Goal: Information Seeking & Learning: Learn about a topic

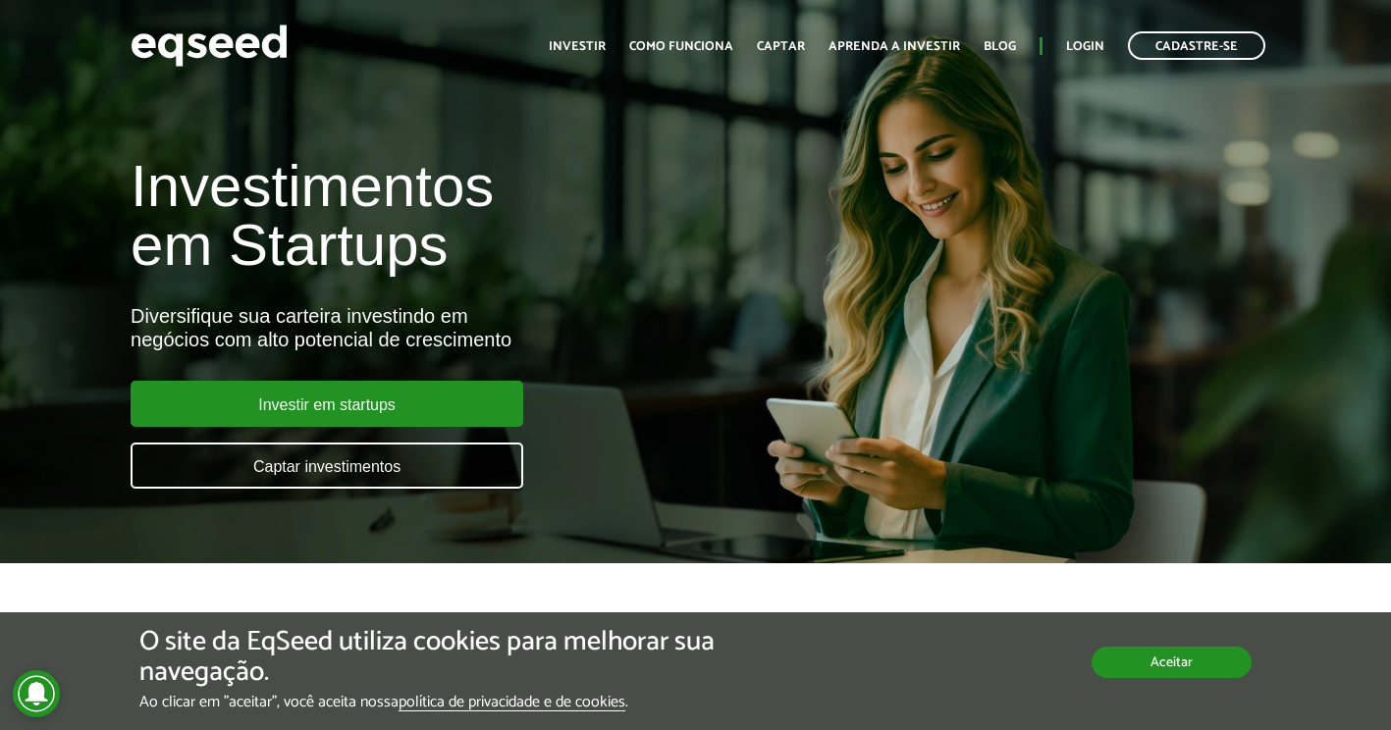
click at [1148, 673] on button "Aceitar" at bounding box center [1172, 662] width 160 height 31
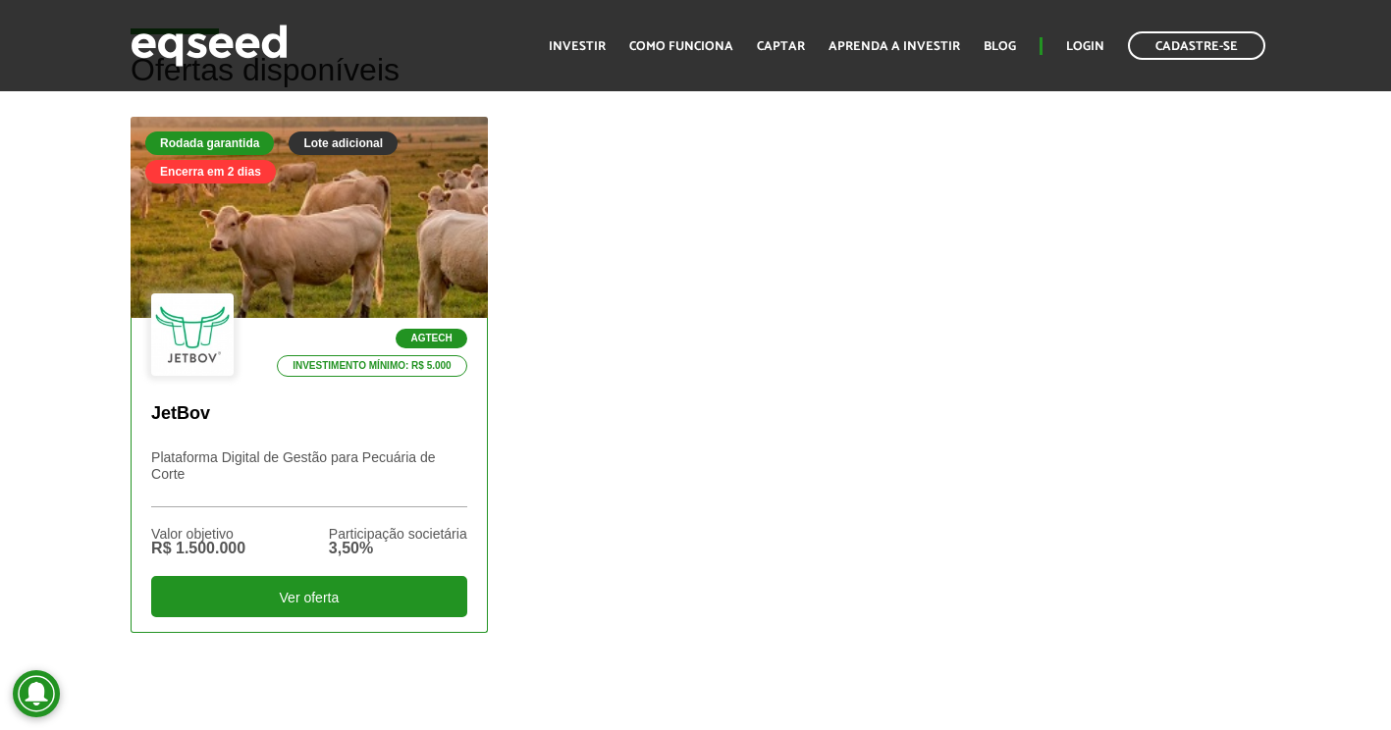
scroll to position [589, 0]
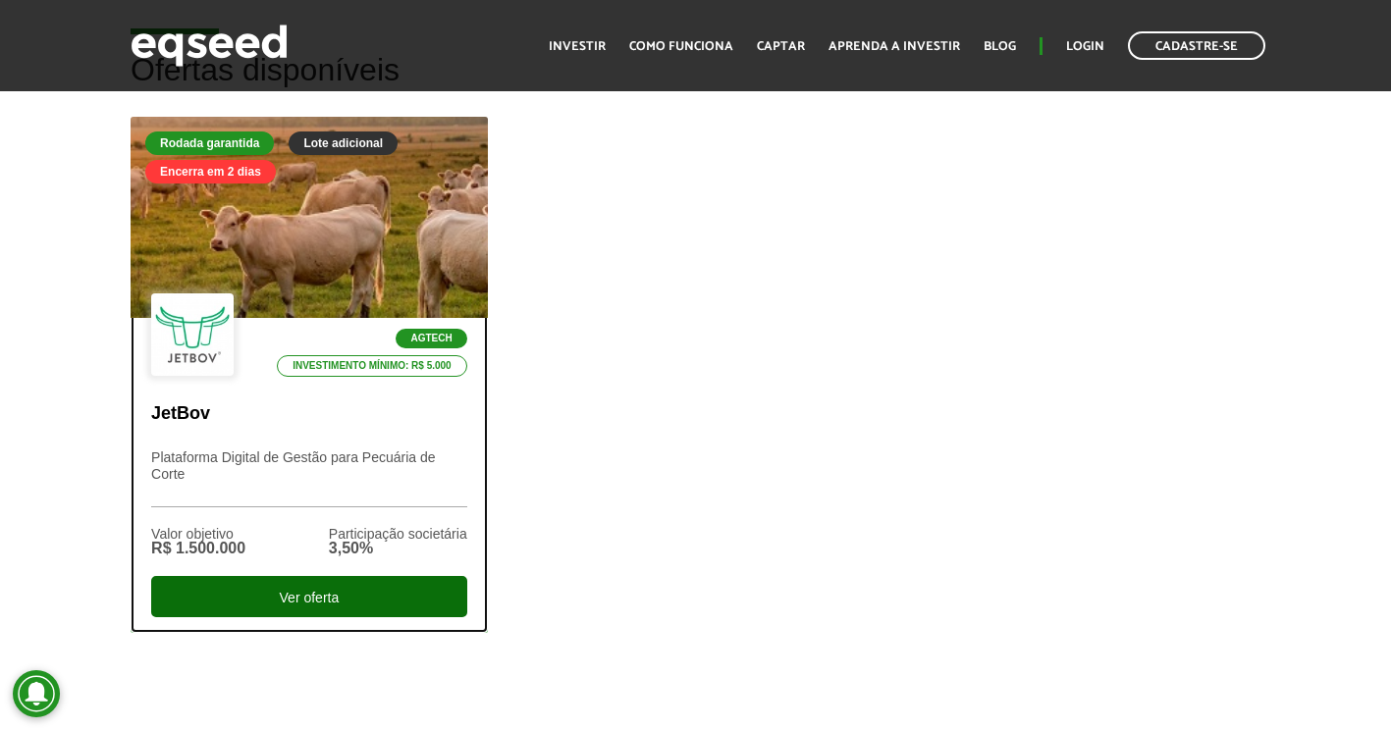
click at [346, 593] on div "Ver oferta" at bounding box center [309, 596] width 316 height 41
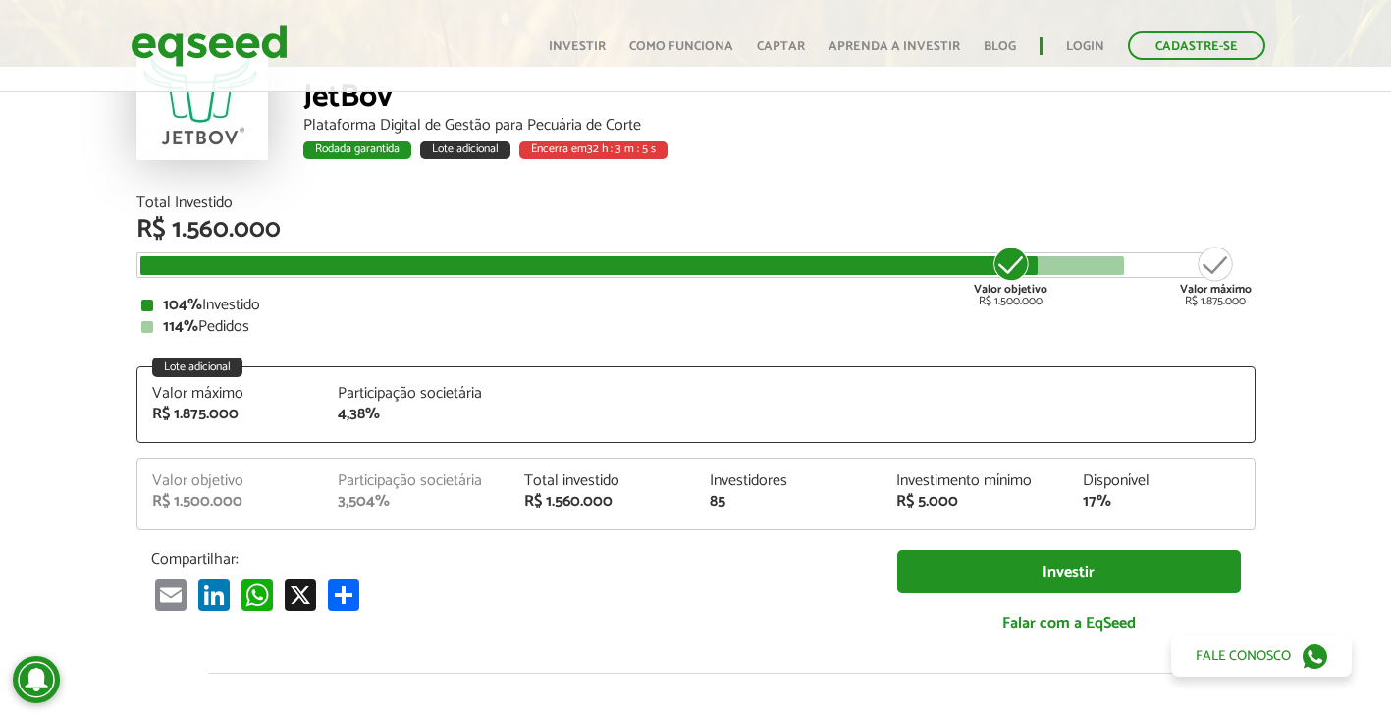
scroll to position [196, 0]
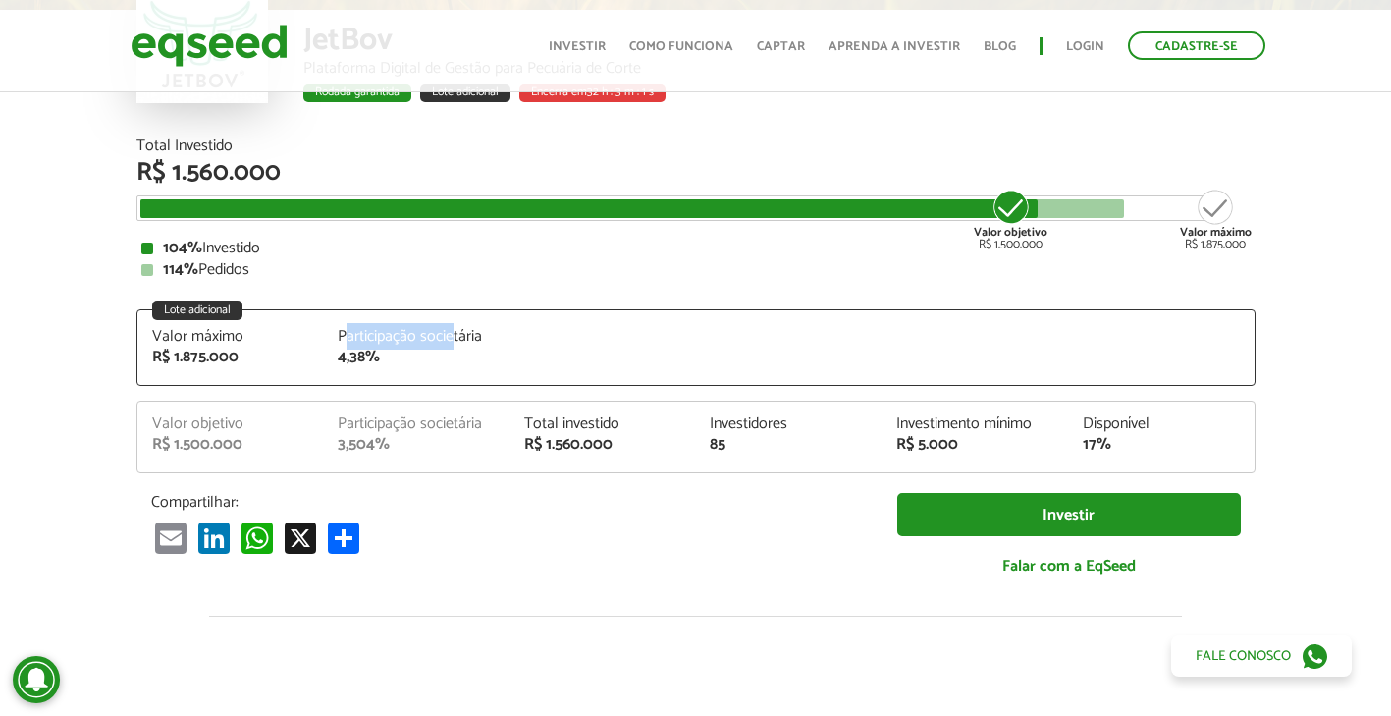
drag, startPoint x: 345, startPoint y: 342, endPoint x: 452, endPoint y: 342, distance: 107.0
click at [452, 342] on div "Participação societária" at bounding box center [416, 337] width 157 height 16
drag, startPoint x: 452, startPoint y: 342, endPoint x: 346, endPoint y: 365, distance: 108.6
click at [346, 365] on div "4,38%" at bounding box center [416, 357] width 157 height 16
drag, startPoint x: 714, startPoint y: 443, endPoint x: 726, endPoint y: 442, distance: 12.8
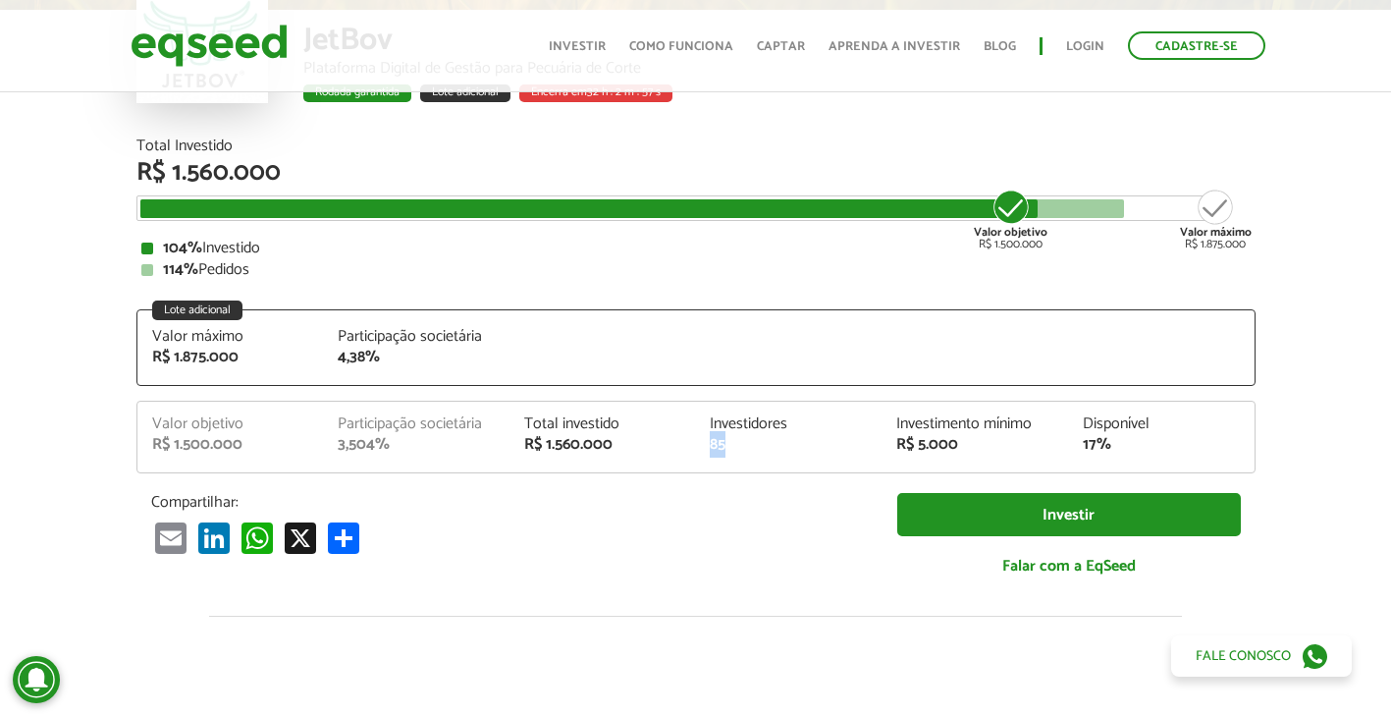
click at [726, 442] on div "85" at bounding box center [788, 445] width 157 height 16
drag, startPoint x: 726, startPoint y: 442, endPoint x: 956, endPoint y: 445, distance: 229.7
click at [956, 445] on div "R$ 5.000" at bounding box center [974, 445] width 157 height 16
drag, startPoint x: 956, startPoint y: 445, endPoint x: 1034, endPoint y: 456, distance: 78.4
click at [1034, 456] on div "Valor objetivo R$ 1.500.000 Participação societária 3,504% Total investido R$ 1…" at bounding box center [695, 444] width 1117 height 56
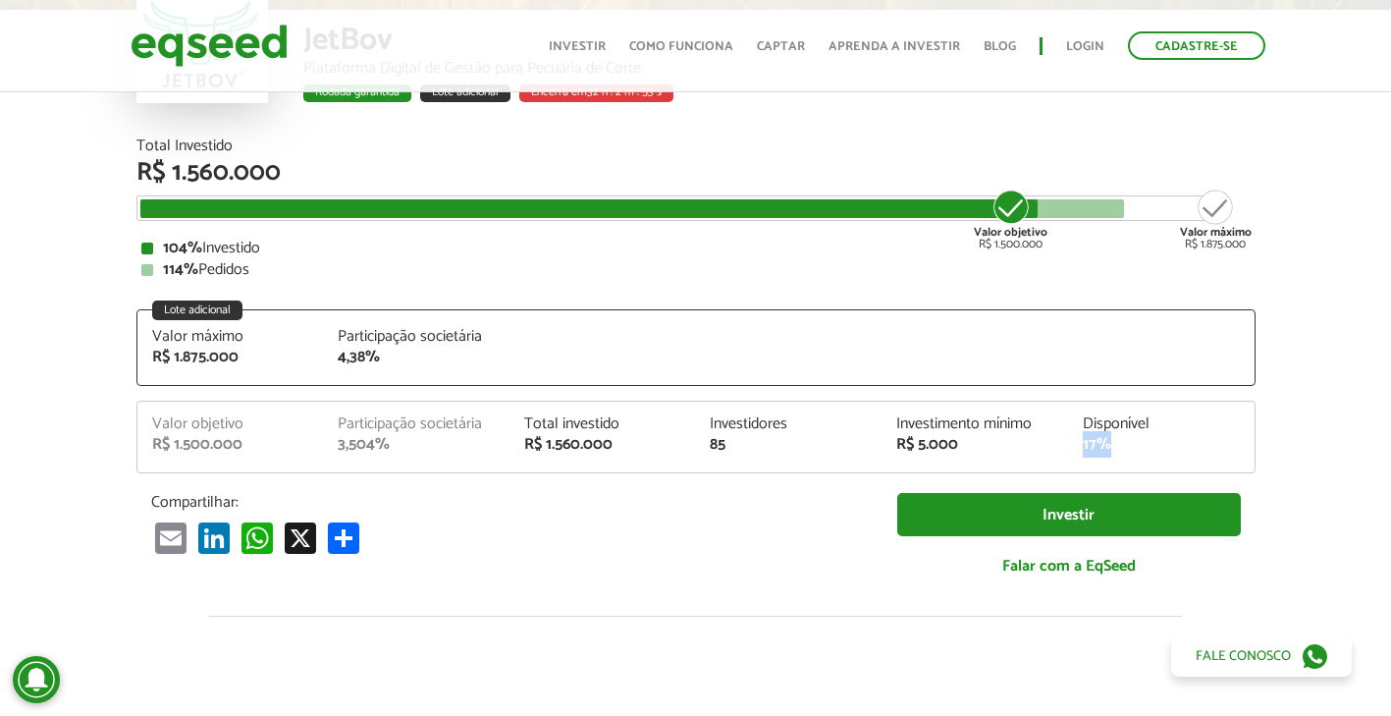
drag, startPoint x: 1085, startPoint y: 448, endPoint x: 1115, endPoint y: 443, distance: 30.8
click at [1115, 443] on div "17%" at bounding box center [1161, 445] width 157 height 16
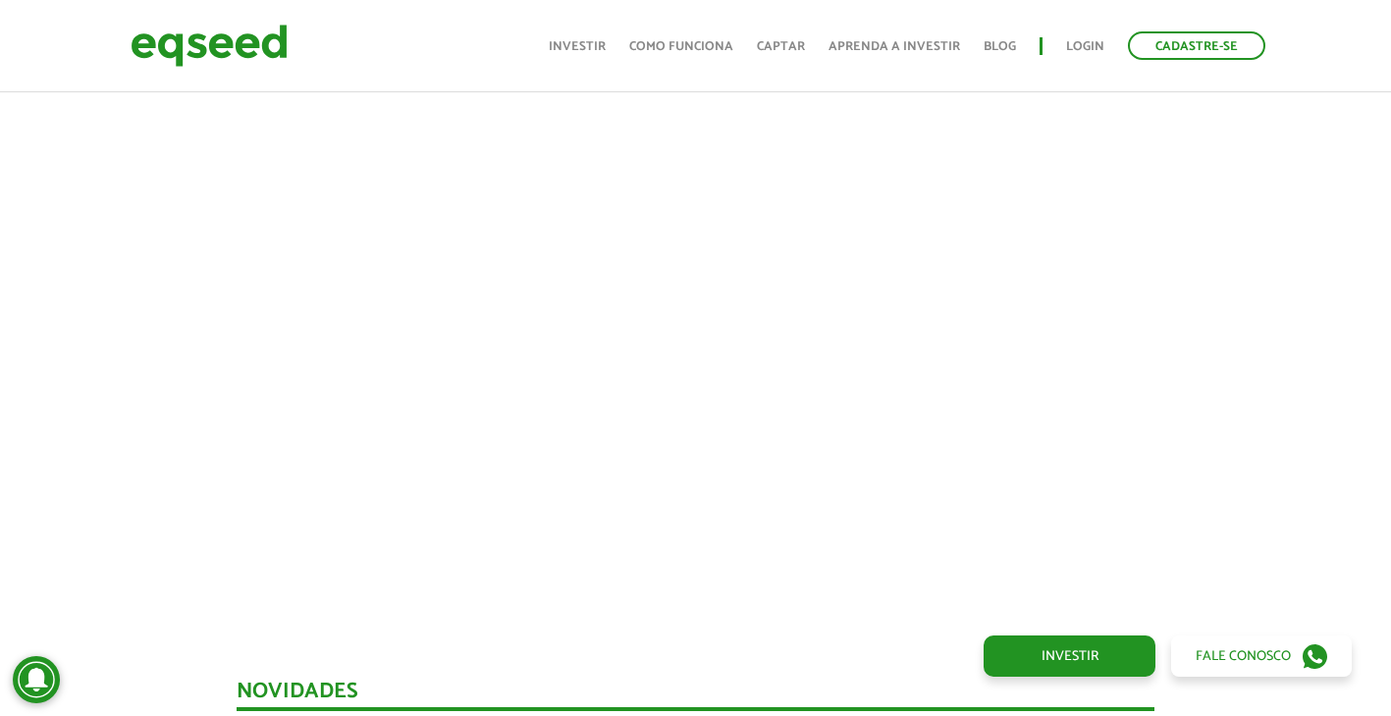
scroll to position [883, 0]
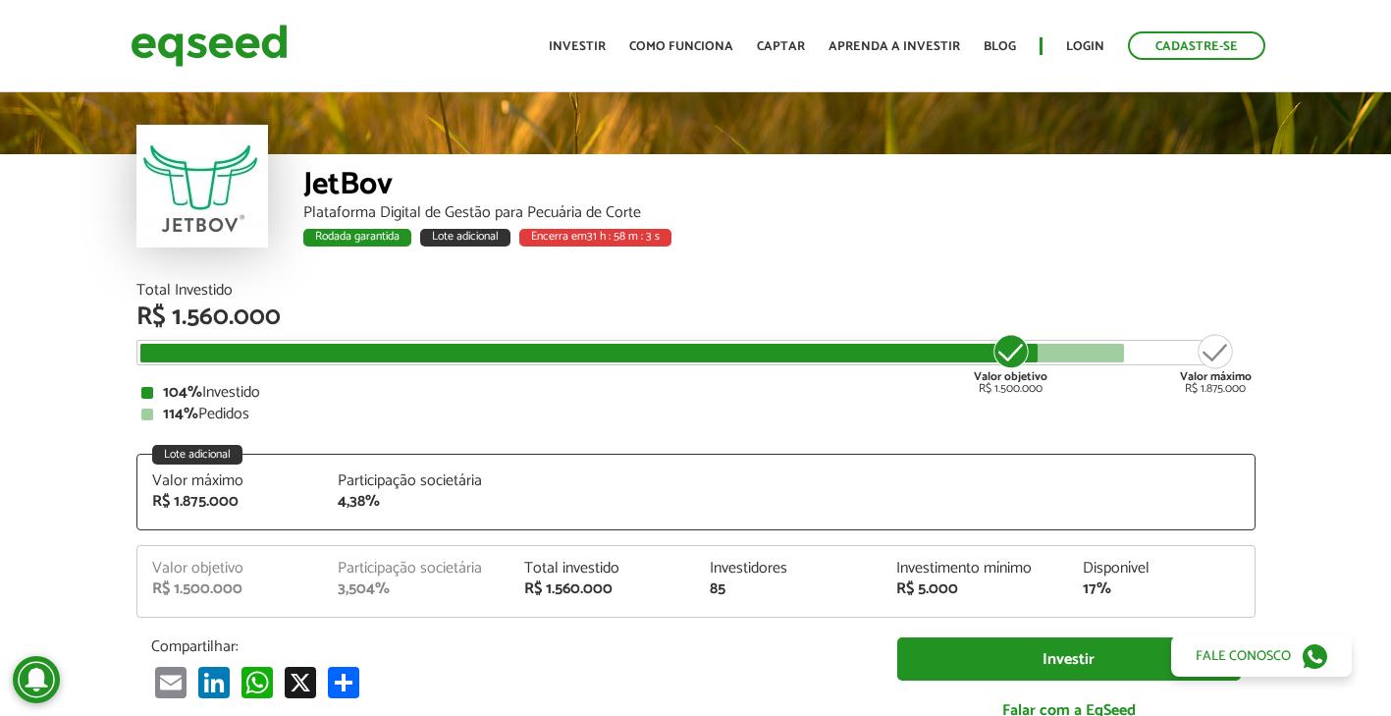
scroll to position [0, 0]
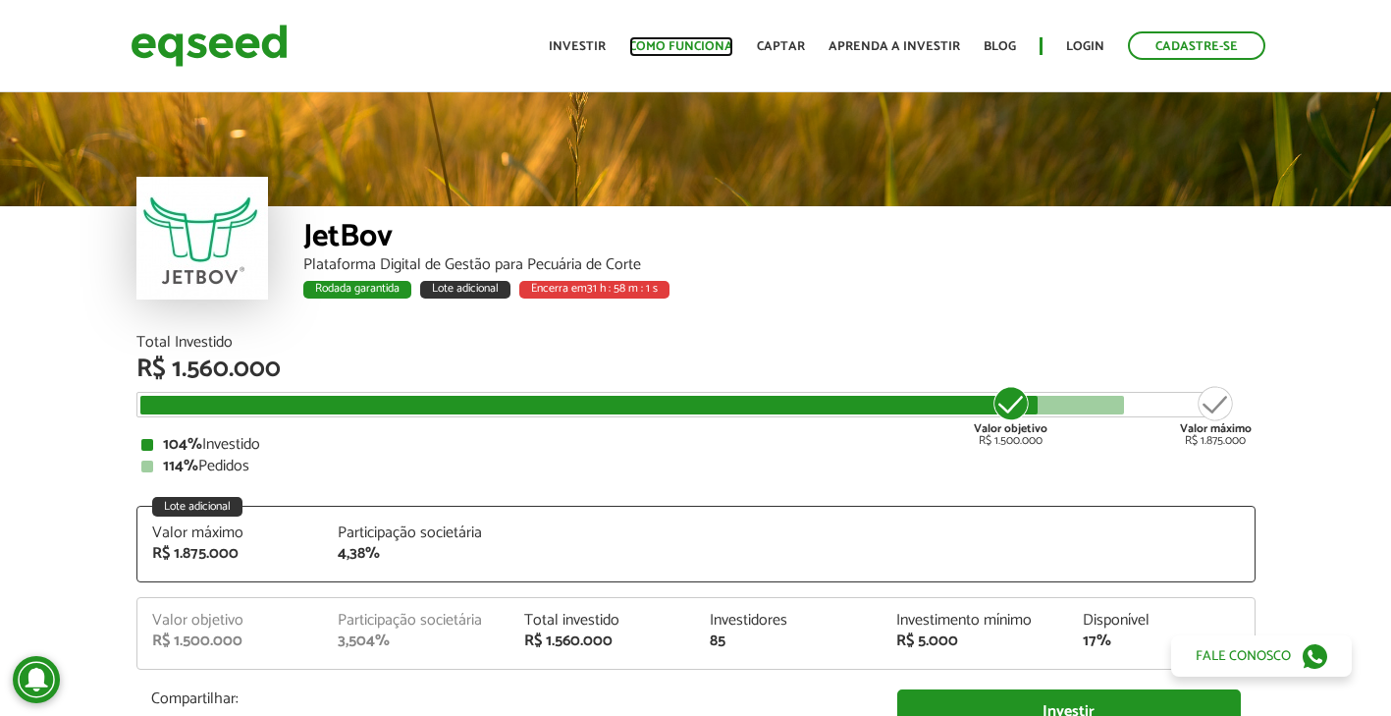
click at [698, 50] on link "Como funciona" at bounding box center [681, 46] width 104 height 13
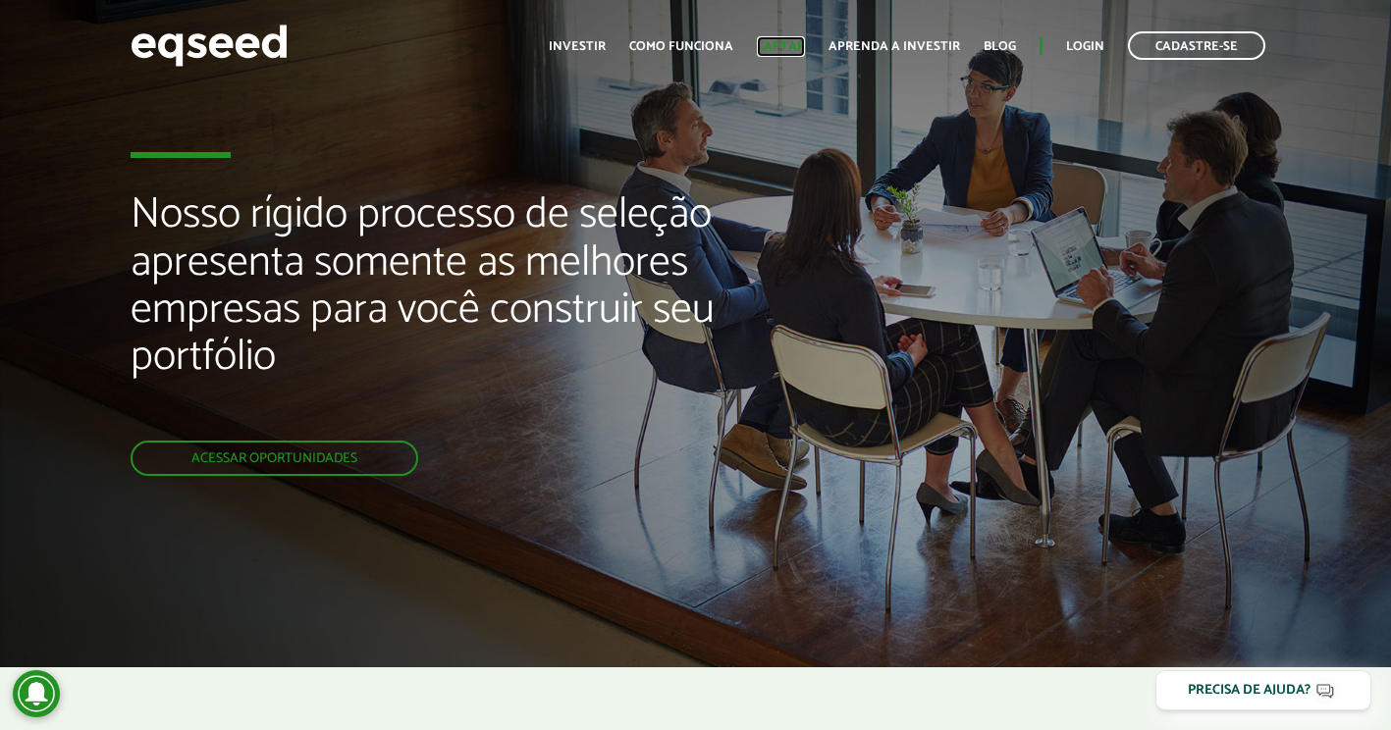
click at [789, 52] on link "Captar" at bounding box center [781, 46] width 48 height 13
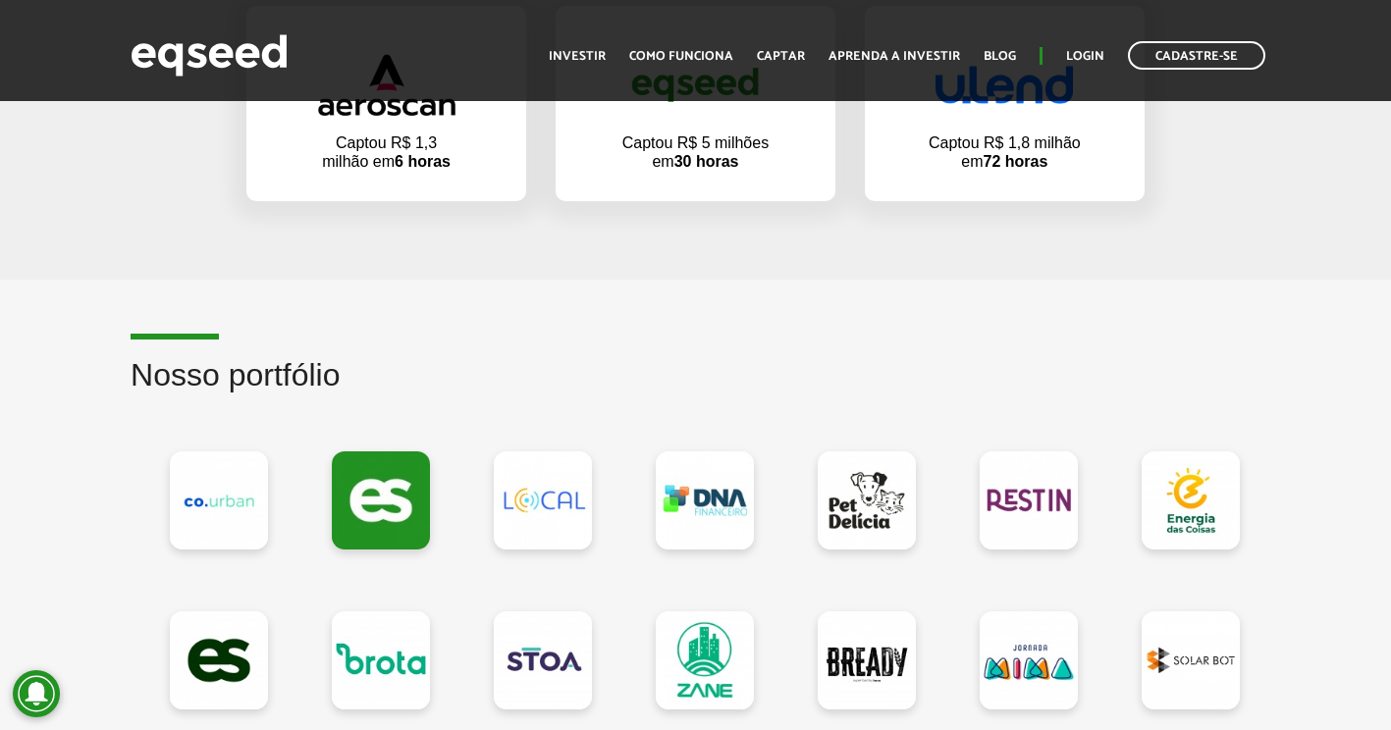
scroll to position [1669, 0]
